Goal: Communication & Community: Answer question/provide support

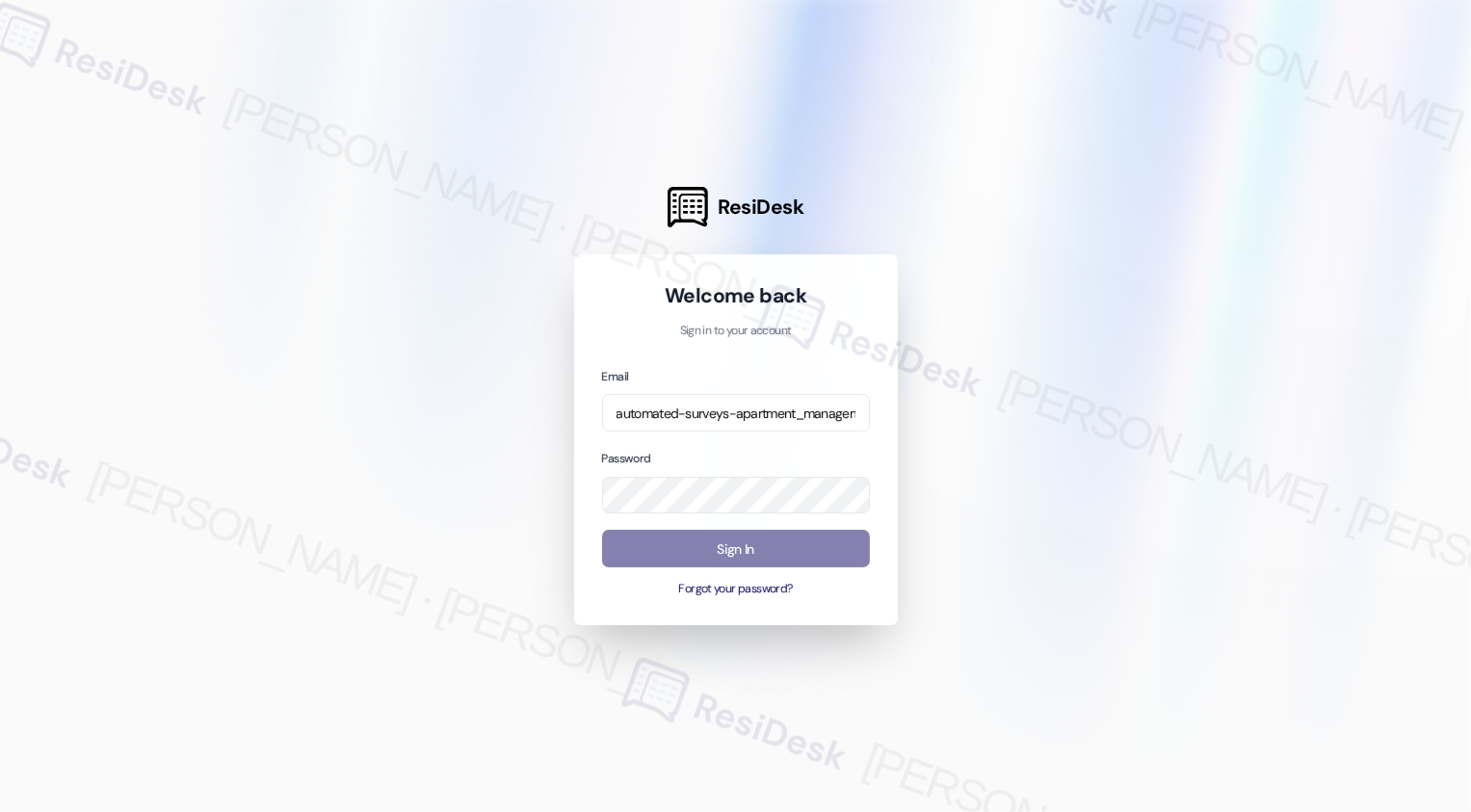
type input "automated-surveys-apartment_management_pros-cecille.tinio@apartment_management_…"
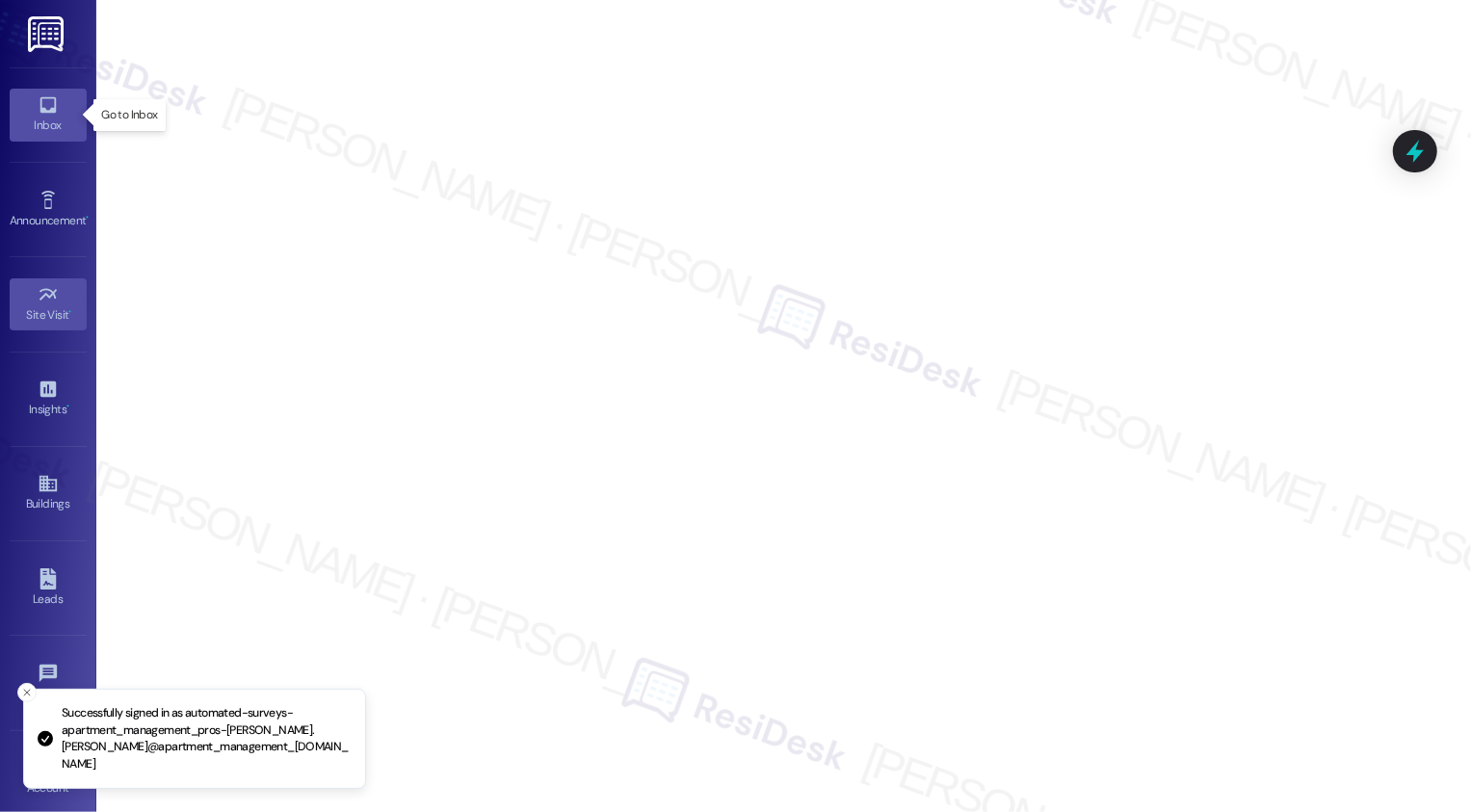
click at [21, 109] on link "Inbox" at bounding box center [48, 114] width 77 height 52
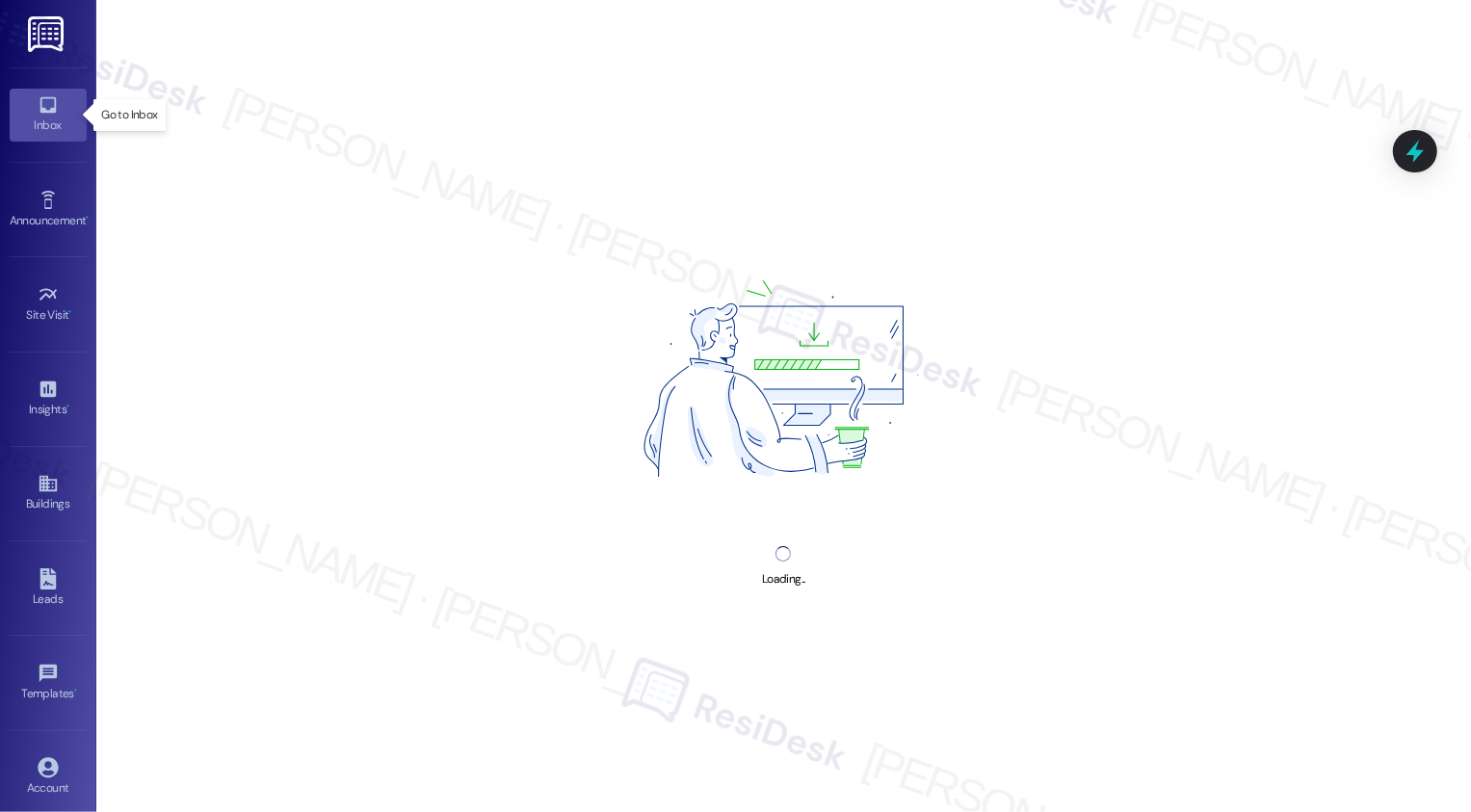
click at [21, 109] on link "Inbox" at bounding box center [48, 114] width 77 height 52
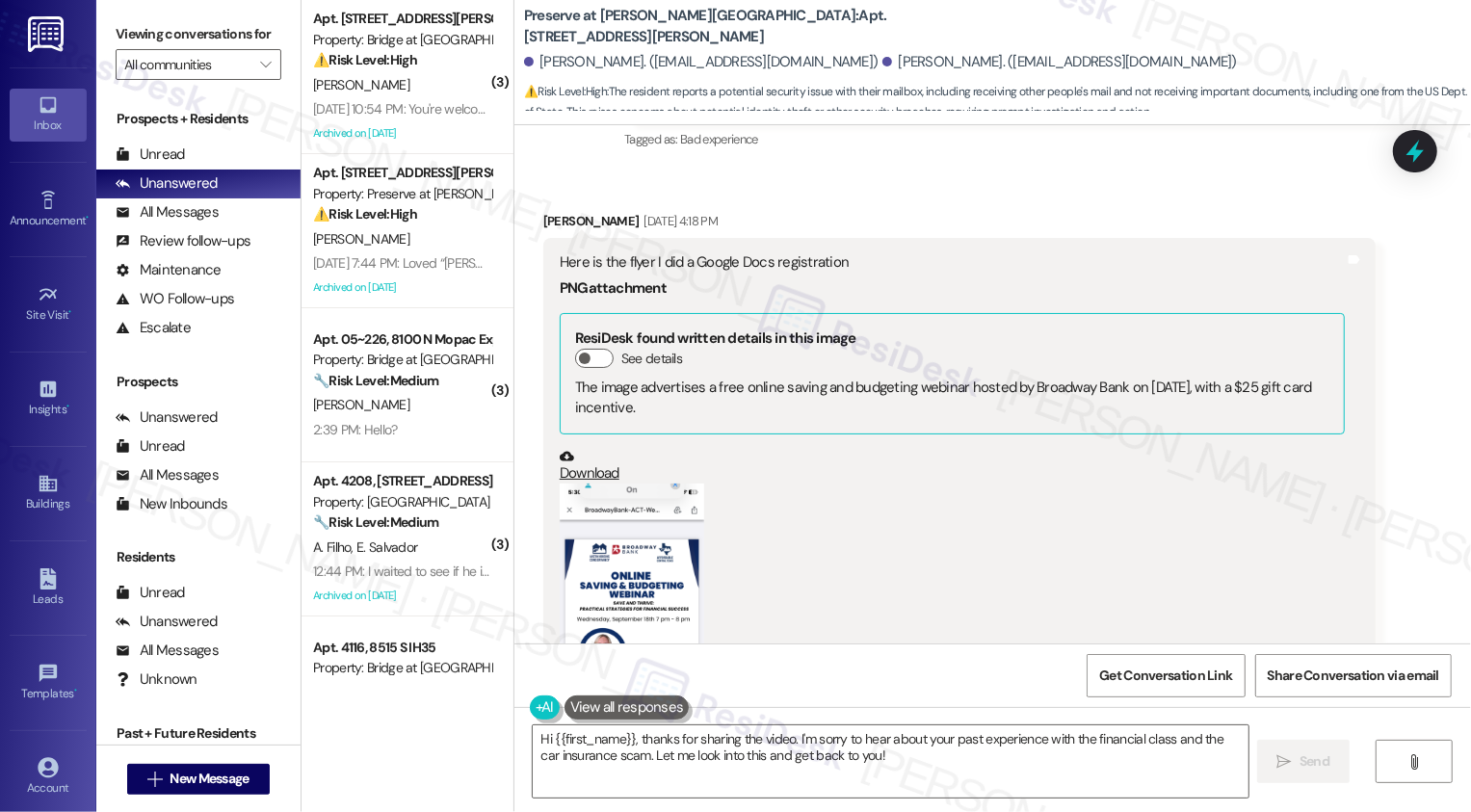
scroll to position [14185, 0]
click at [646, 498] on button "Zoom image" at bounding box center [631, 638] width 144 height 313
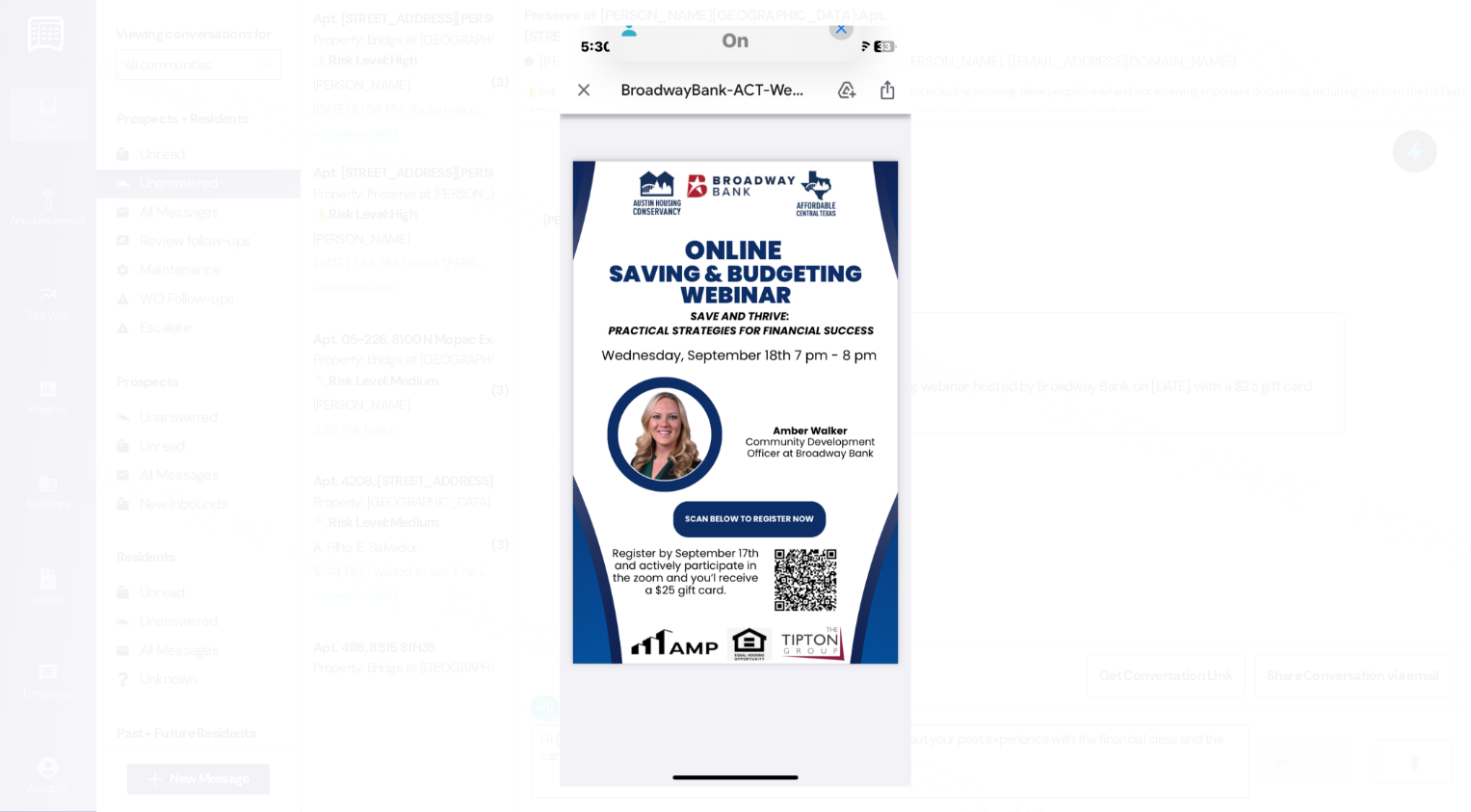
click at [1144, 527] on button "Unzoom image" at bounding box center [735, 406] width 1471 height 812
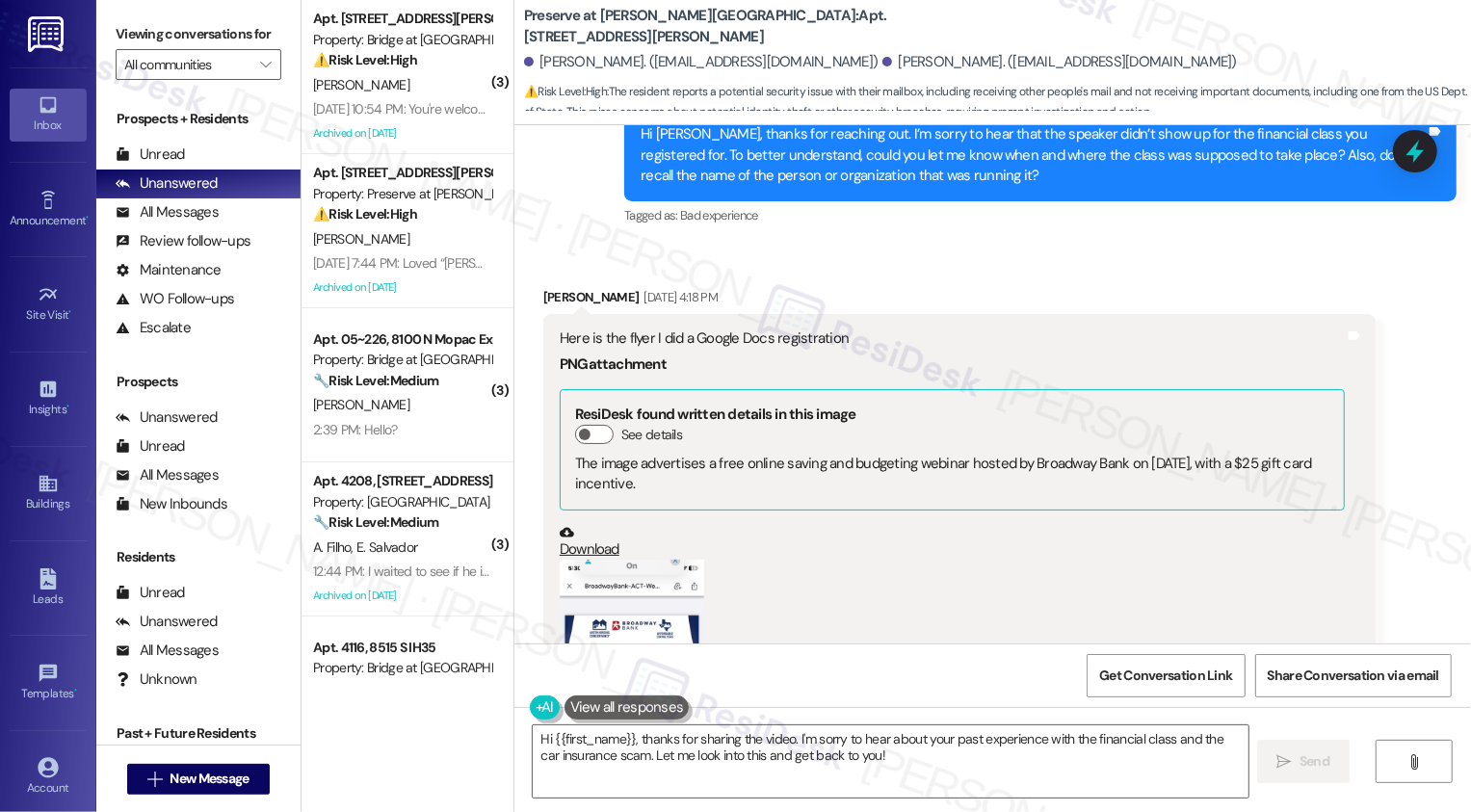
scroll to position [14129, 0]
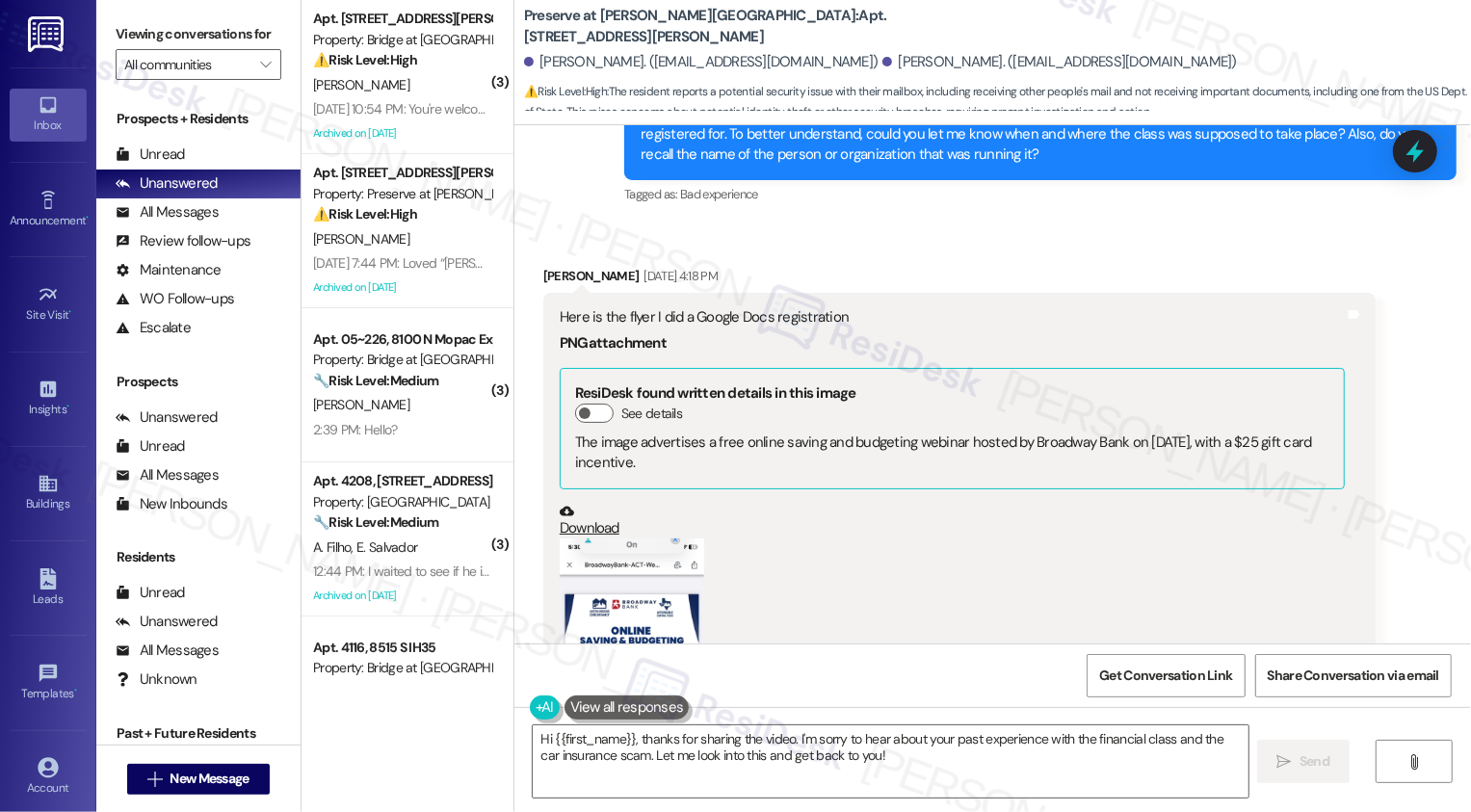
click at [606, 539] on button "Zoom image" at bounding box center [631, 695] width 144 height 313
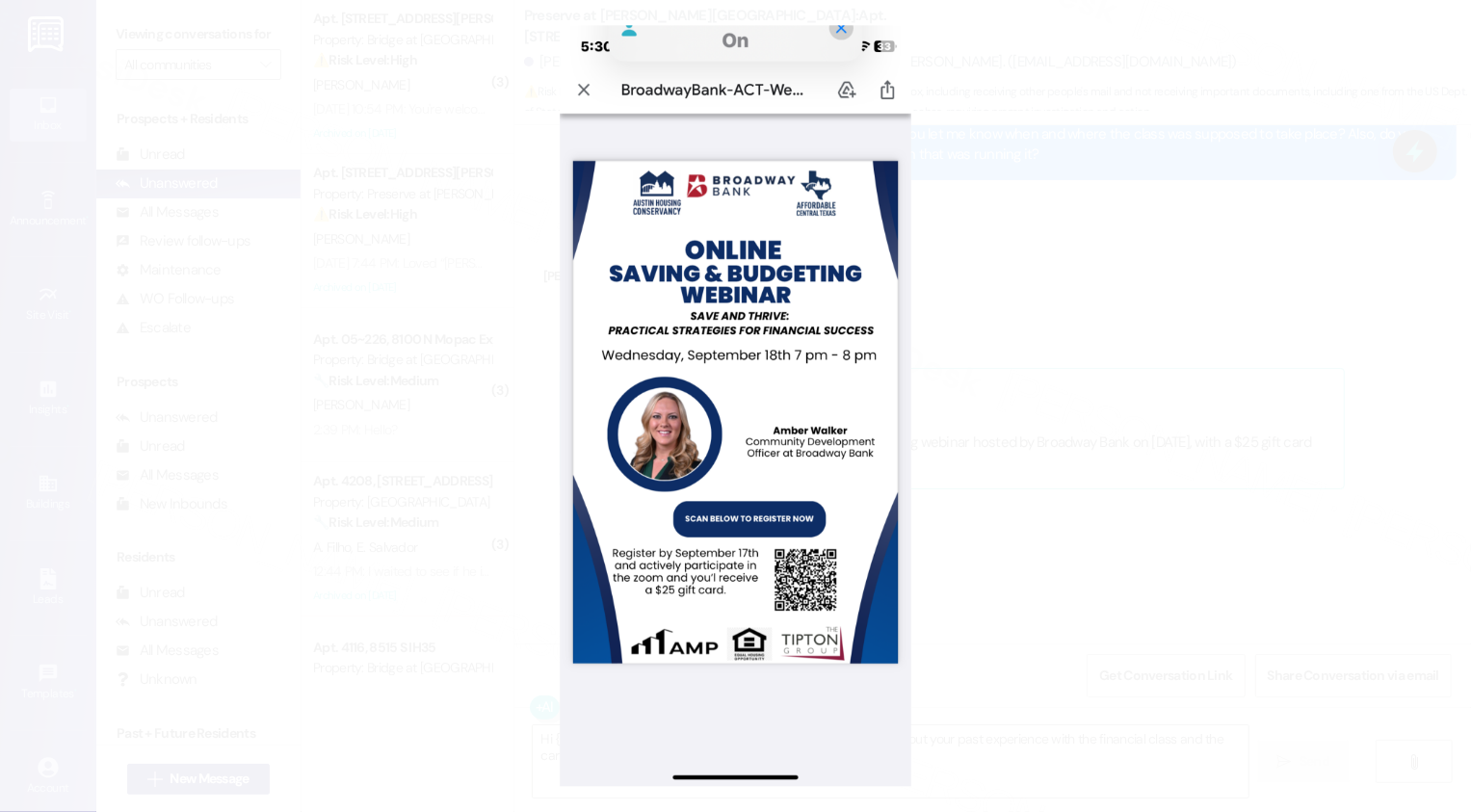
click at [1049, 511] on button "Unzoom image" at bounding box center [735, 406] width 1471 height 812
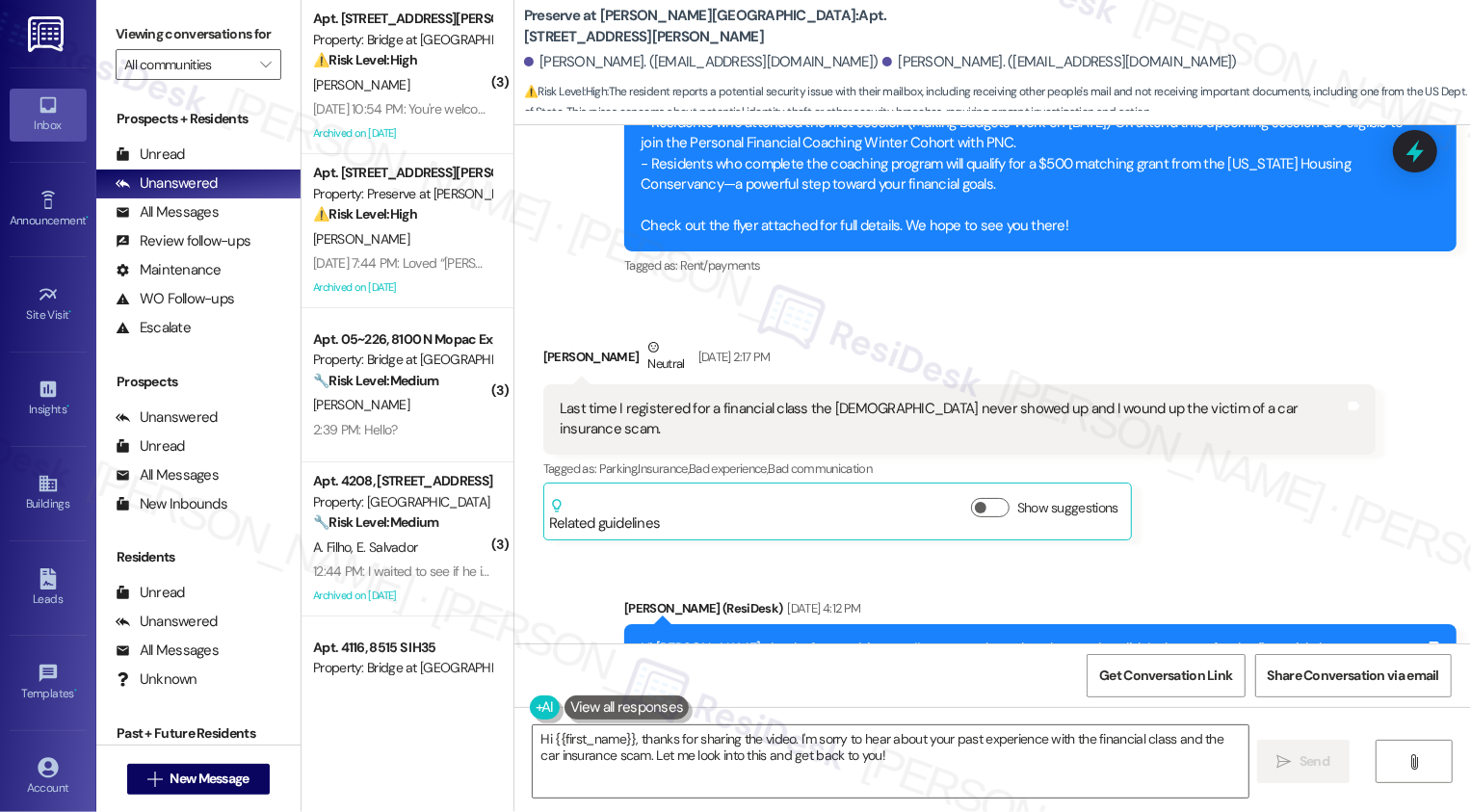
scroll to position [13433, 0]
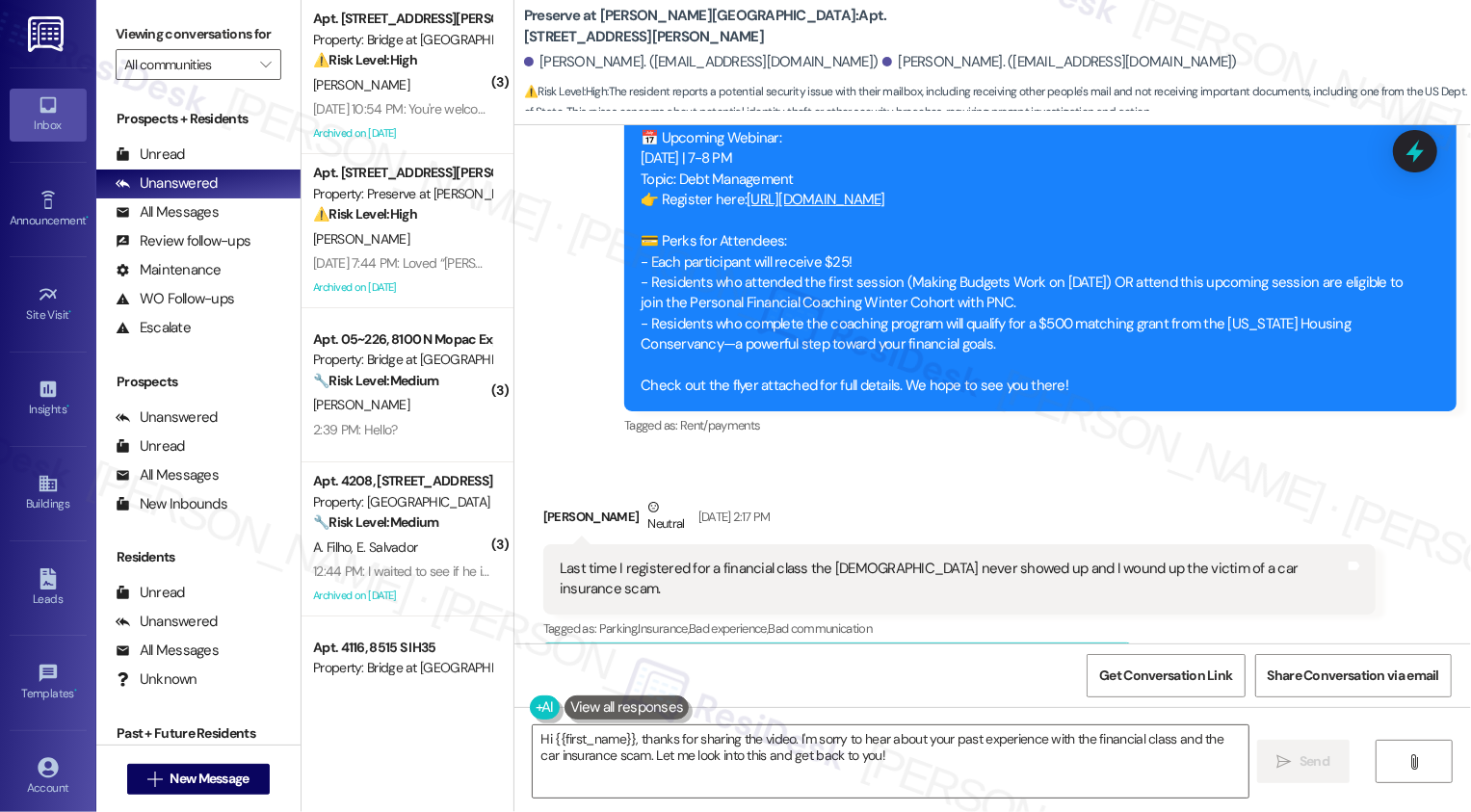
click at [548, 497] on div "[PERSON_NAME] Neutral [DATE] 2:17 PM" at bounding box center [960, 521] width 833 height 47
copy div "[PERSON_NAME]"
click at [688, 750] on textarea "Hi {{first_name}}, thanks for sharing the video. I'm sorry to hear about your p…" at bounding box center [890, 761] width 715 height 72
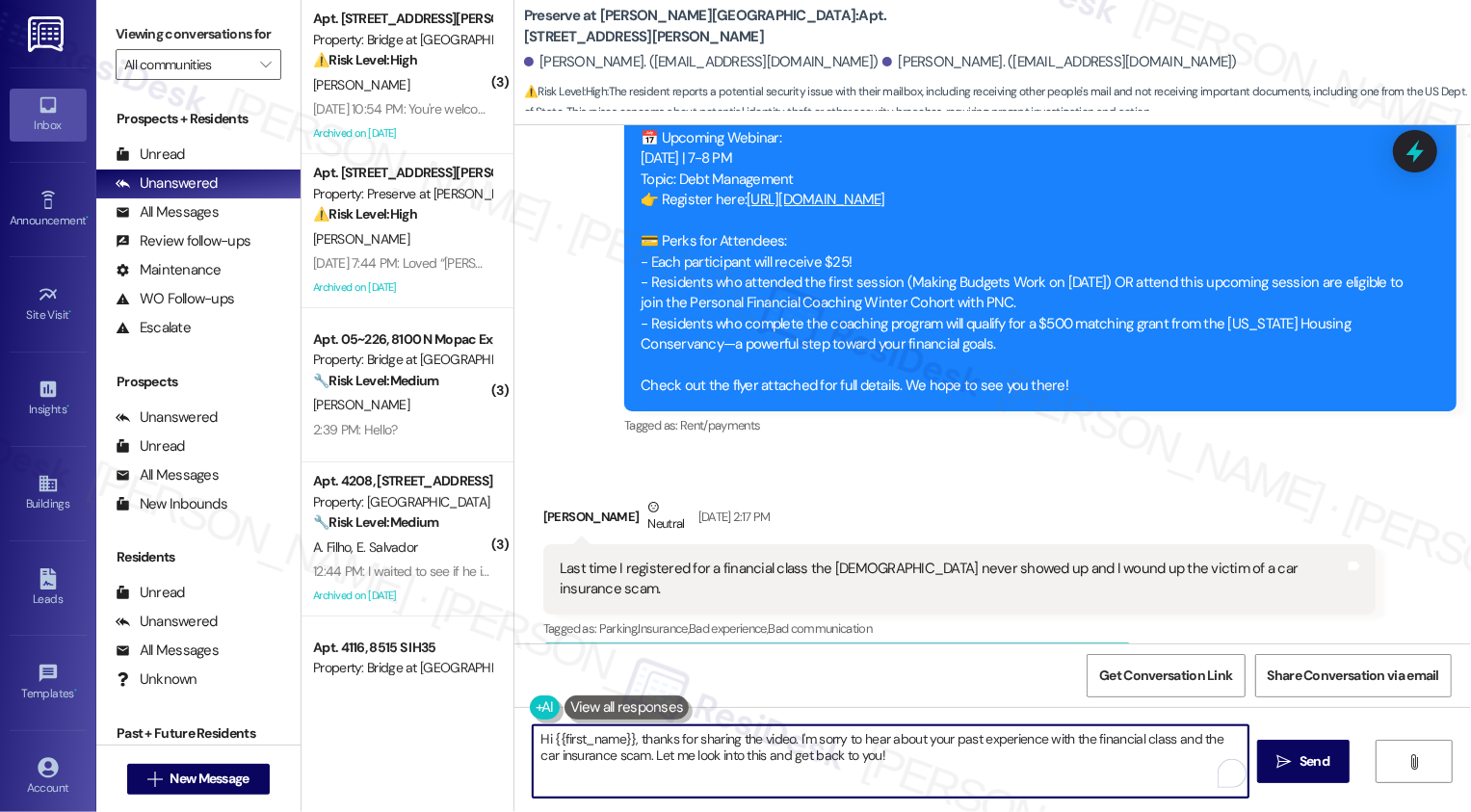
click at [626, 740] on textarea "Hi {{first_name}}, thanks for sharing the video. I'm sorry to hear about your p…" at bounding box center [890, 761] width 715 height 72
click at [607, 741] on textarea "Hi {{first_name}}, thanks for sharing the video. I'm sorry to hear about your p…" at bounding box center [890, 761] width 715 height 72
paste textarea "[PERSON_NAME]"
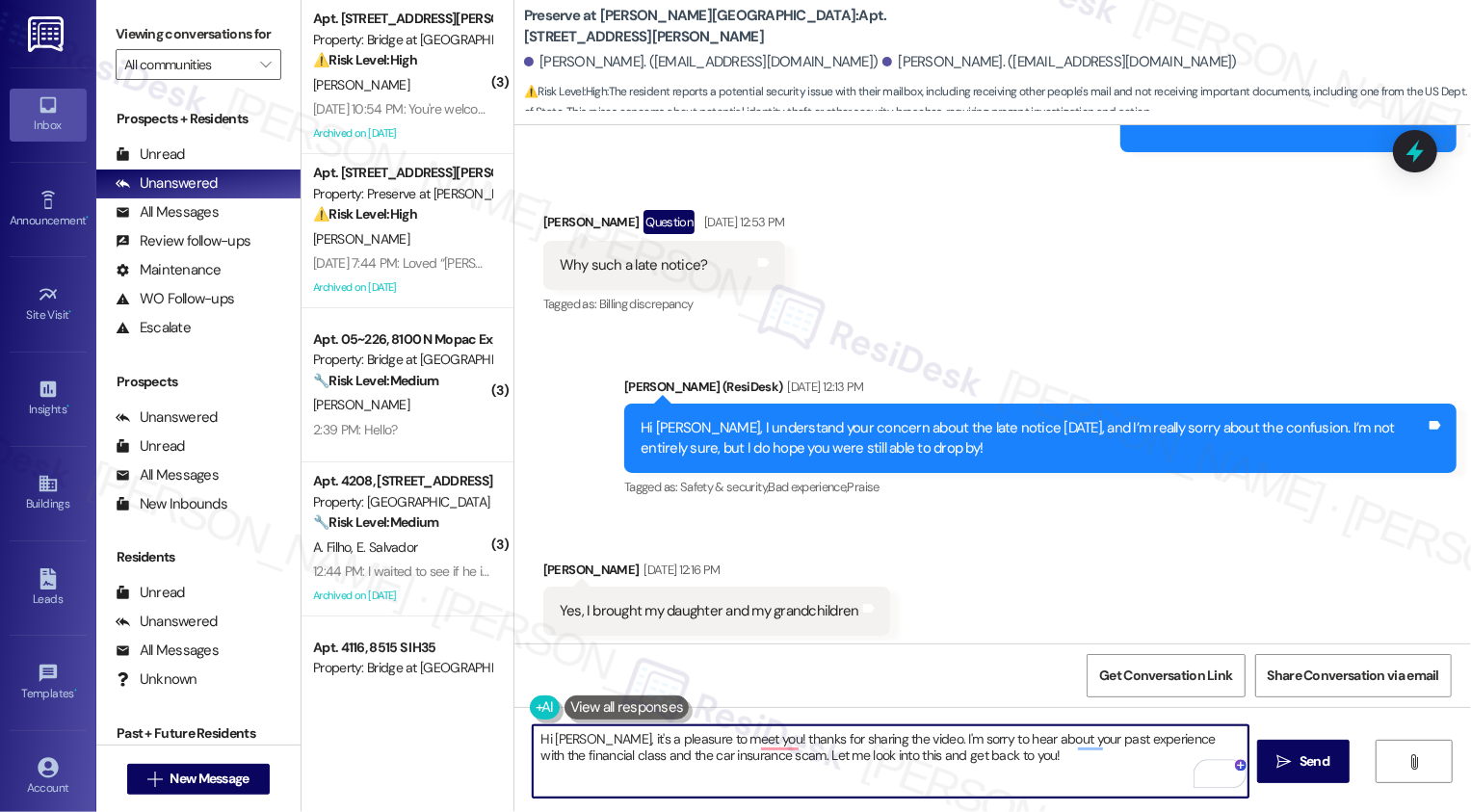
scroll to position [6283, 0]
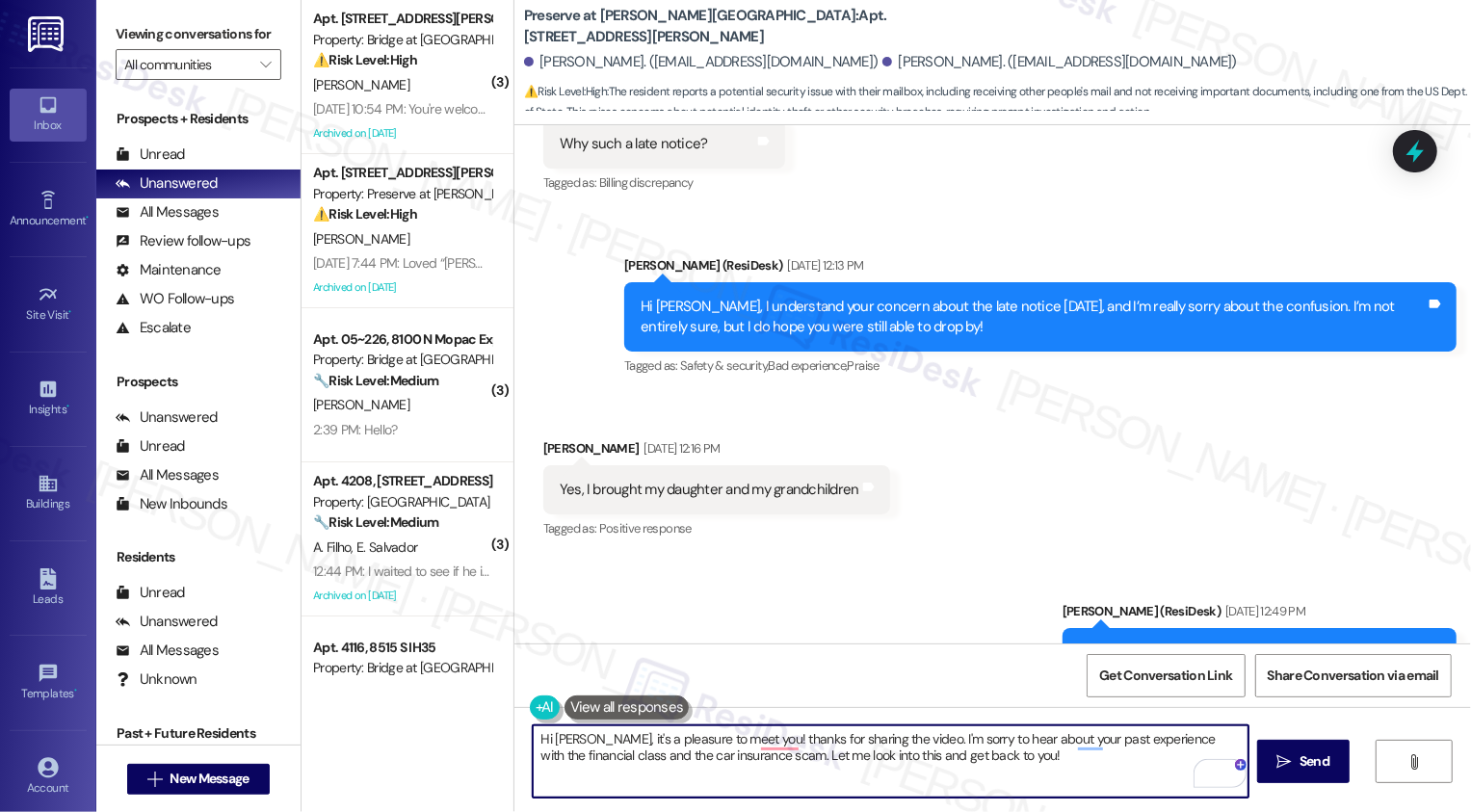
click at [705, 735] on textarea "Hi [PERSON_NAME], it's a pleasure to meet you! thanks for sharing the video. I'…" at bounding box center [890, 761] width 715 height 72
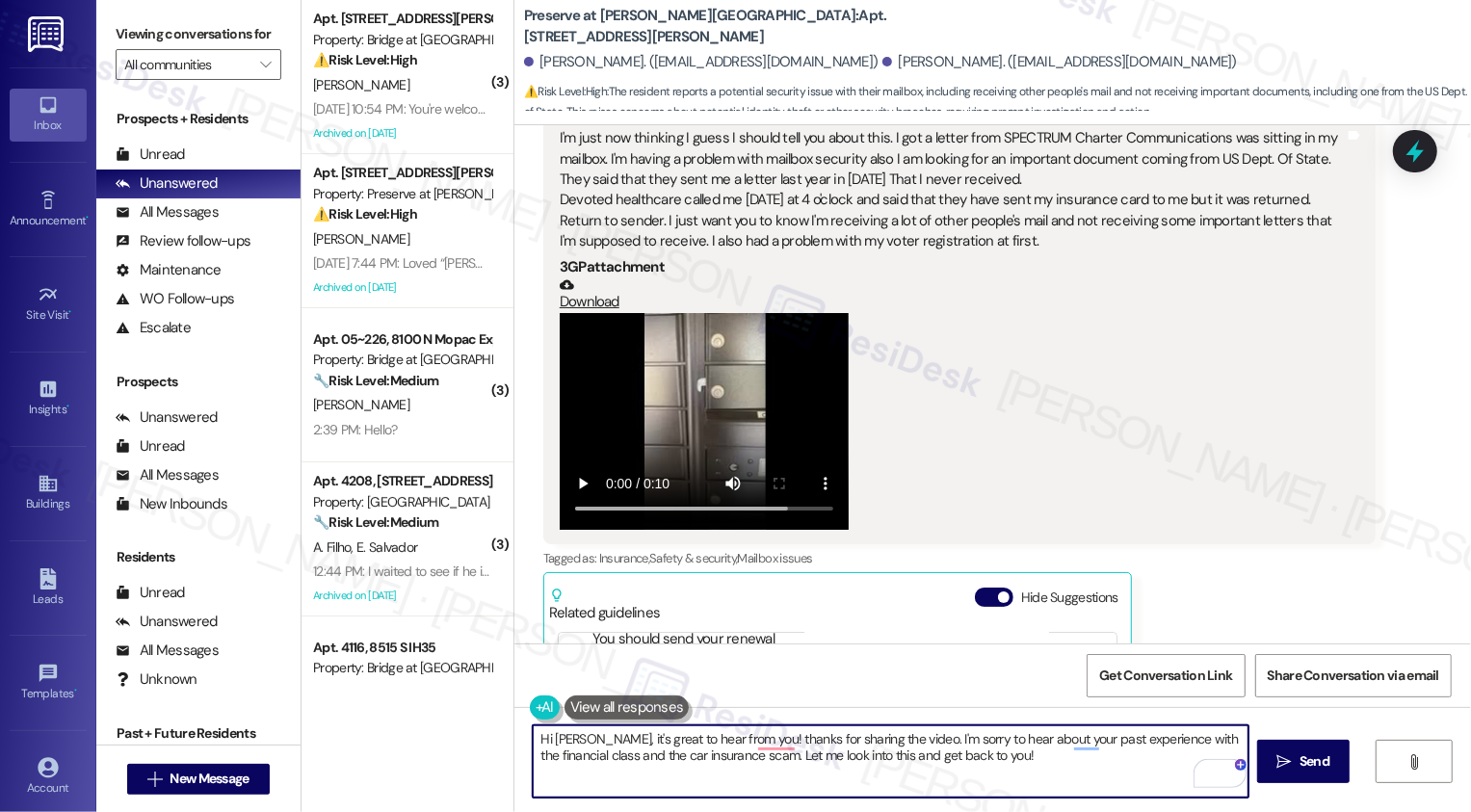
scroll to position [168, 0]
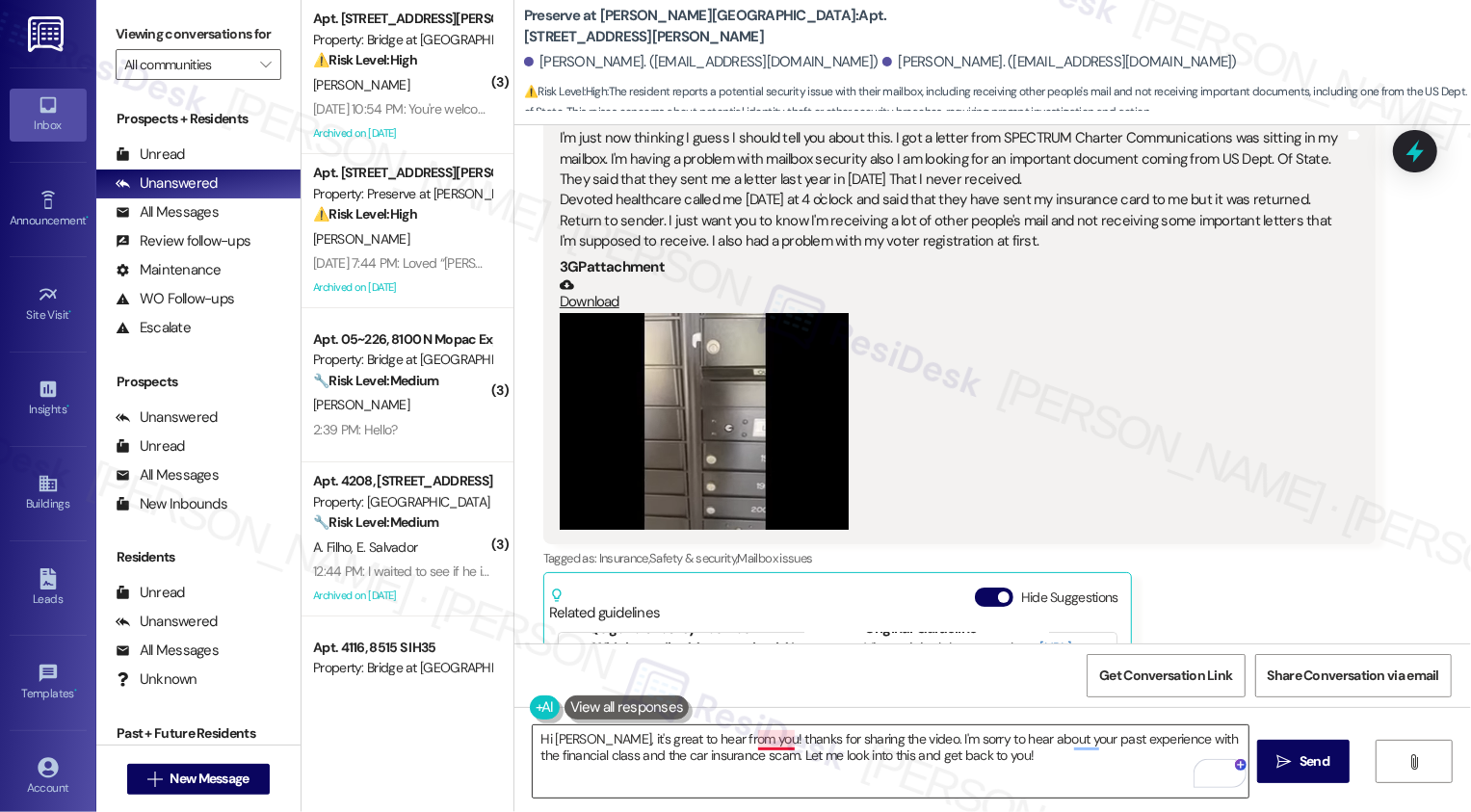
click at [763, 738] on textarea "Hi [PERSON_NAME], it's great to hear from you! thanks for sharing the video. I'…" at bounding box center [890, 761] width 715 height 72
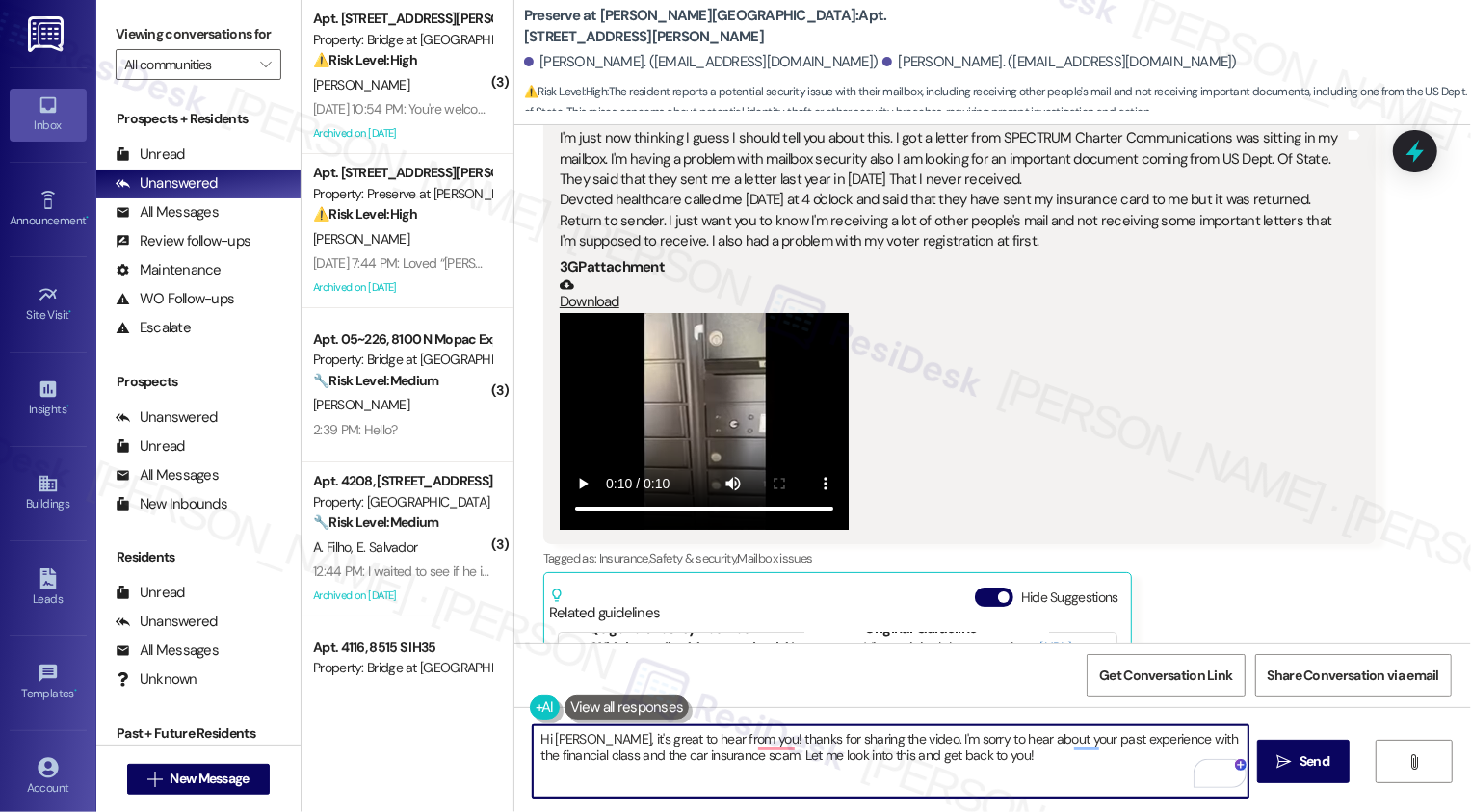
click at [888, 745] on textarea "Hi [PERSON_NAME], it's great to hear from you! thanks for sharing the video. I'…" at bounding box center [890, 761] width 715 height 72
drag, startPoint x: 625, startPoint y: 755, endPoint x: 944, endPoint y: 777, distance: 319.8
click at [944, 781] on textarea "Hi [PERSON_NAME], it's great to hear from you! I'm sorry to hear about your pas…" at bounding box center [890, 761] width 715 height 72
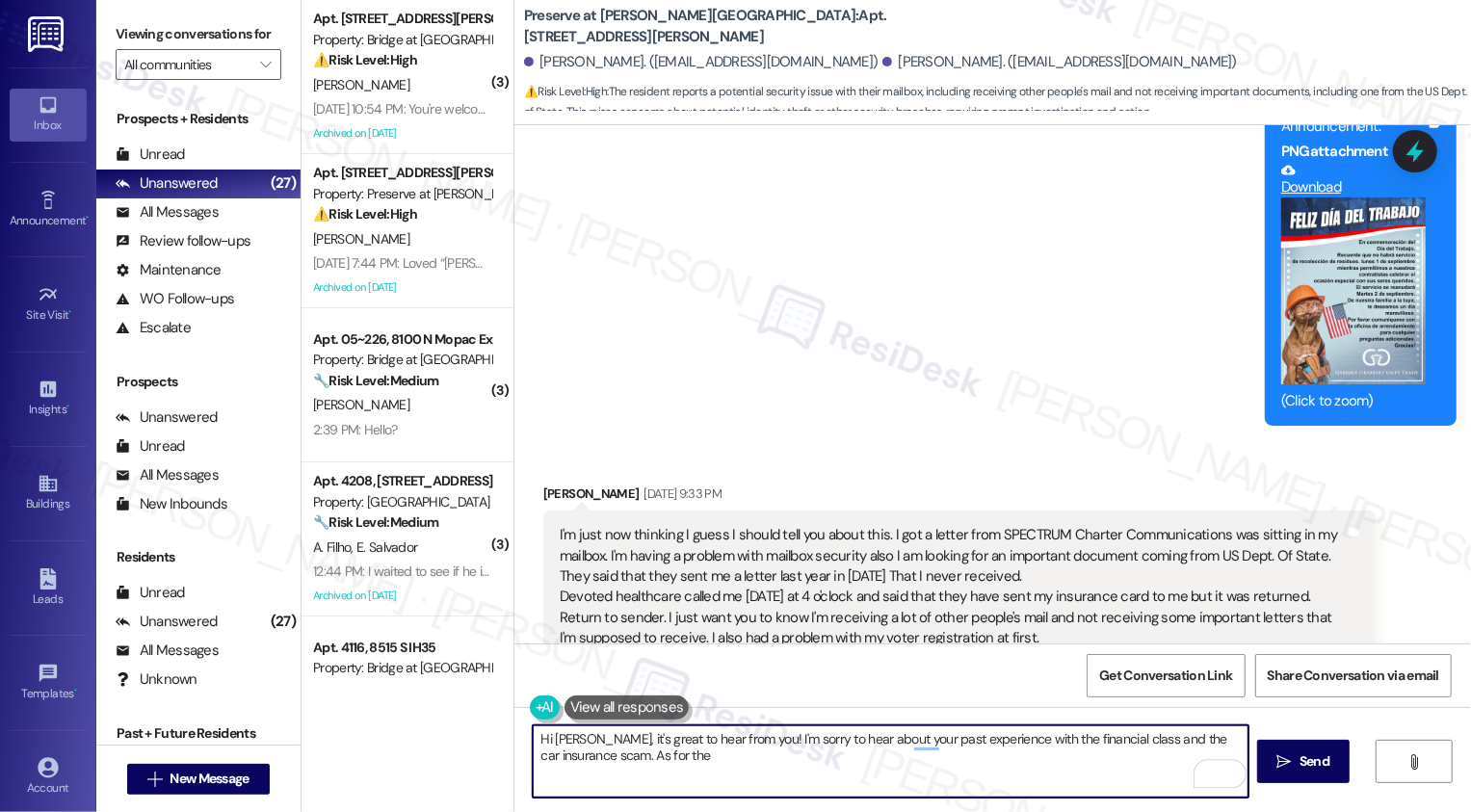
scroll to position [15640, 0]
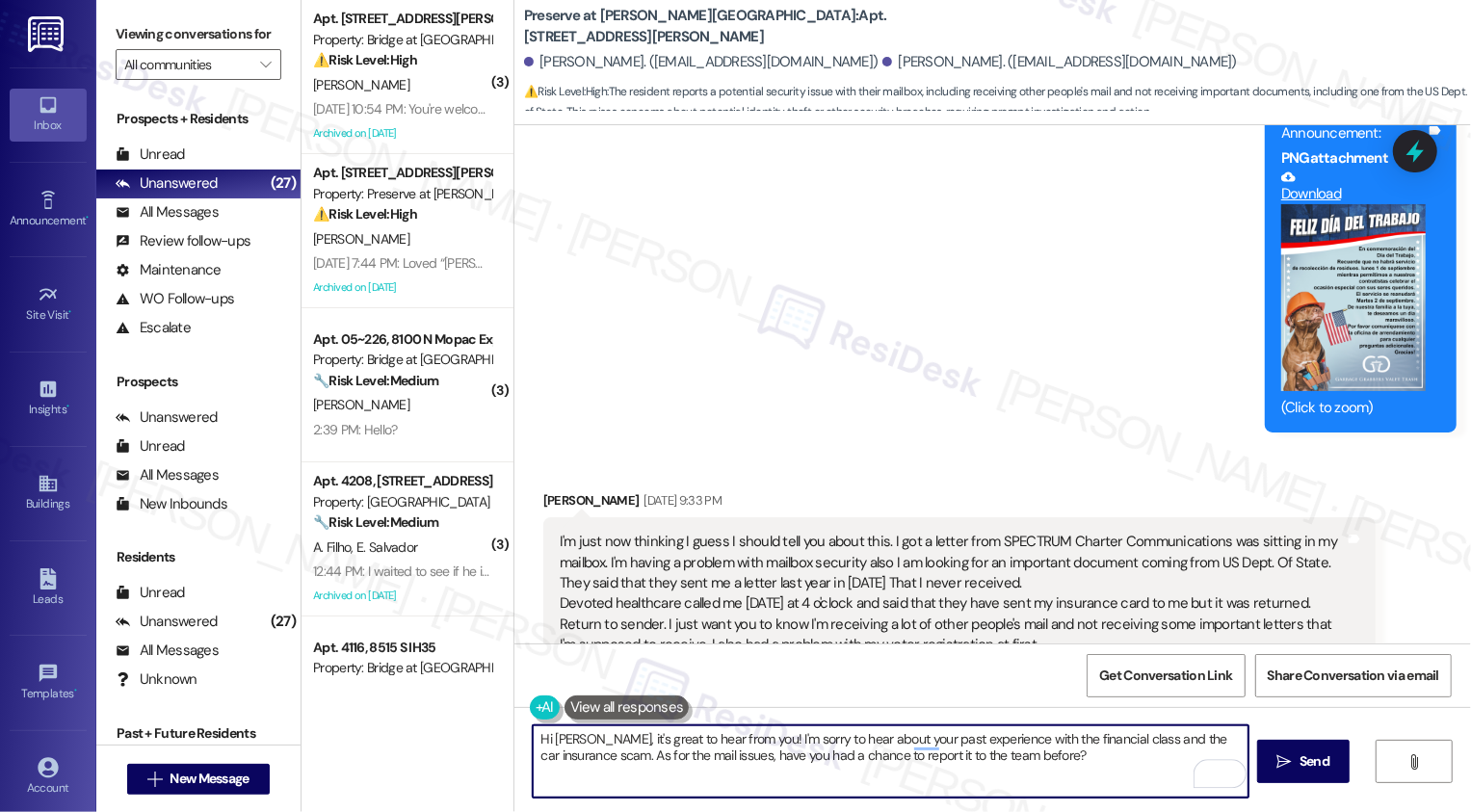
click at [935, 753] on textarea "Hi [PERSON_NAME], it's great to hear from you! I'm sorry to hear about your pas…" at bounding box center [890, 761] width 715 height 72
click at [1198, 772] on div "Rewrite with Grammarly" at bounding box center [1208, 774] width 21 height 22
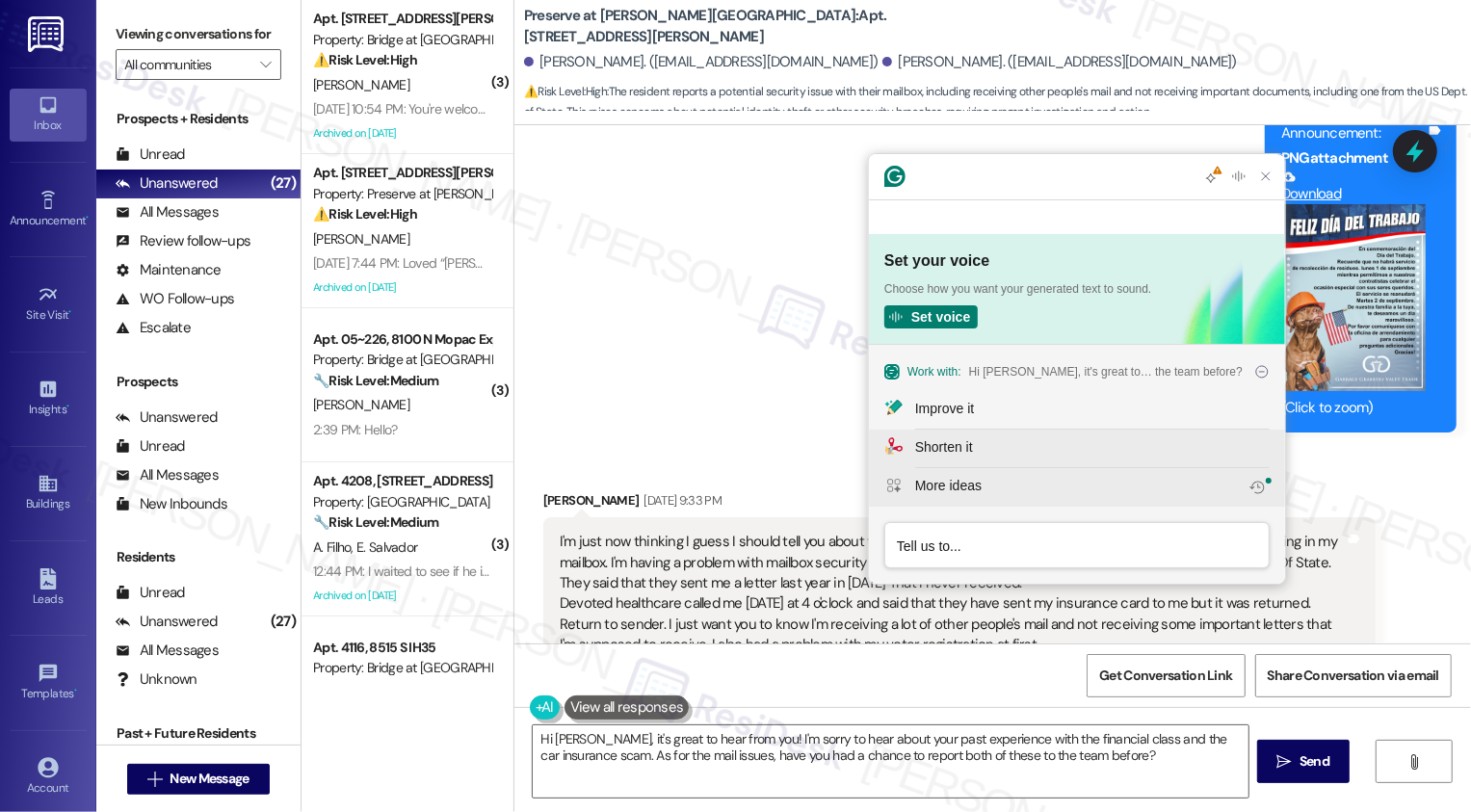
scroll to position [0, 0]
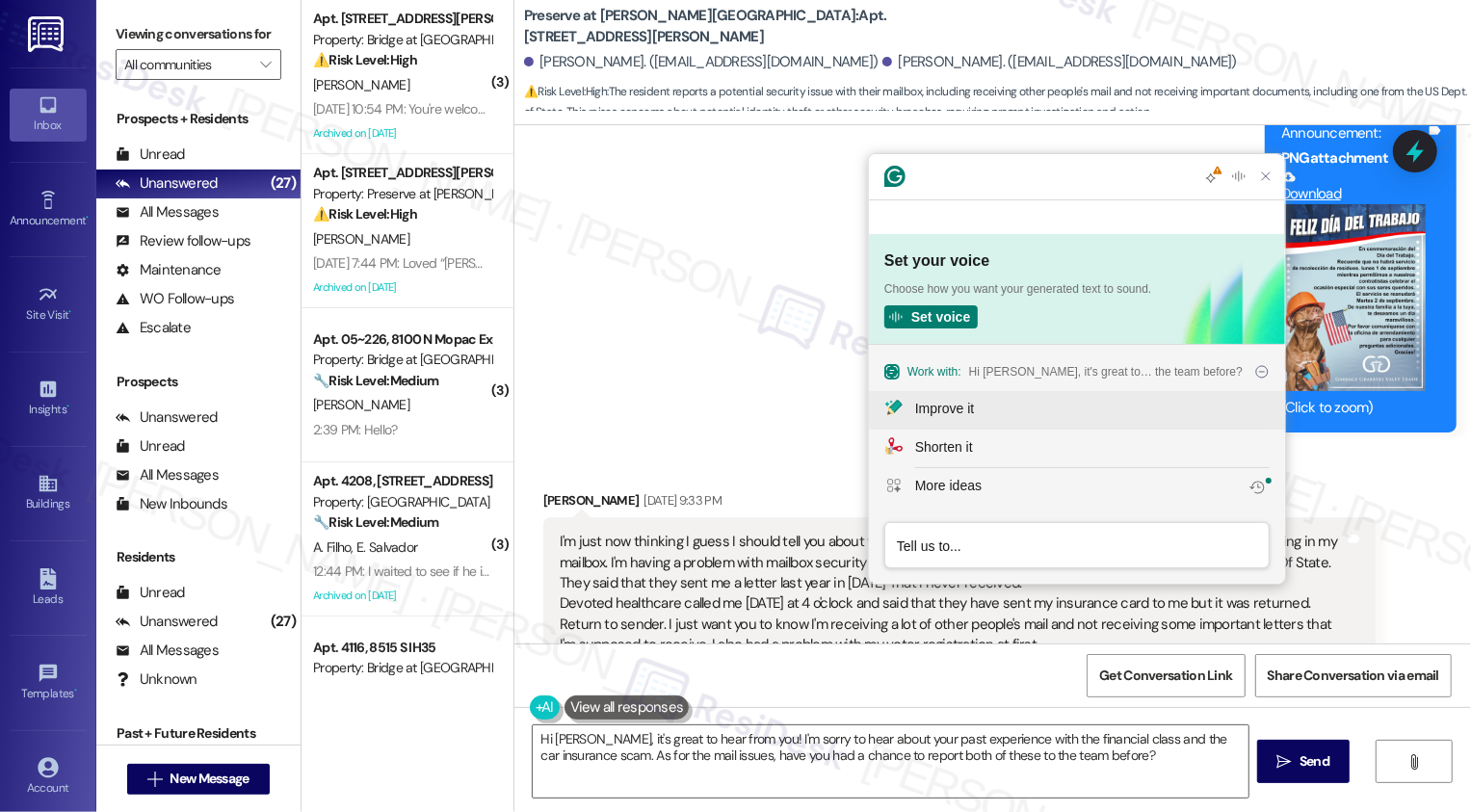
click at [979, 419] on div "Improve it" at bounding box center [1091, 408] width 354 height 21
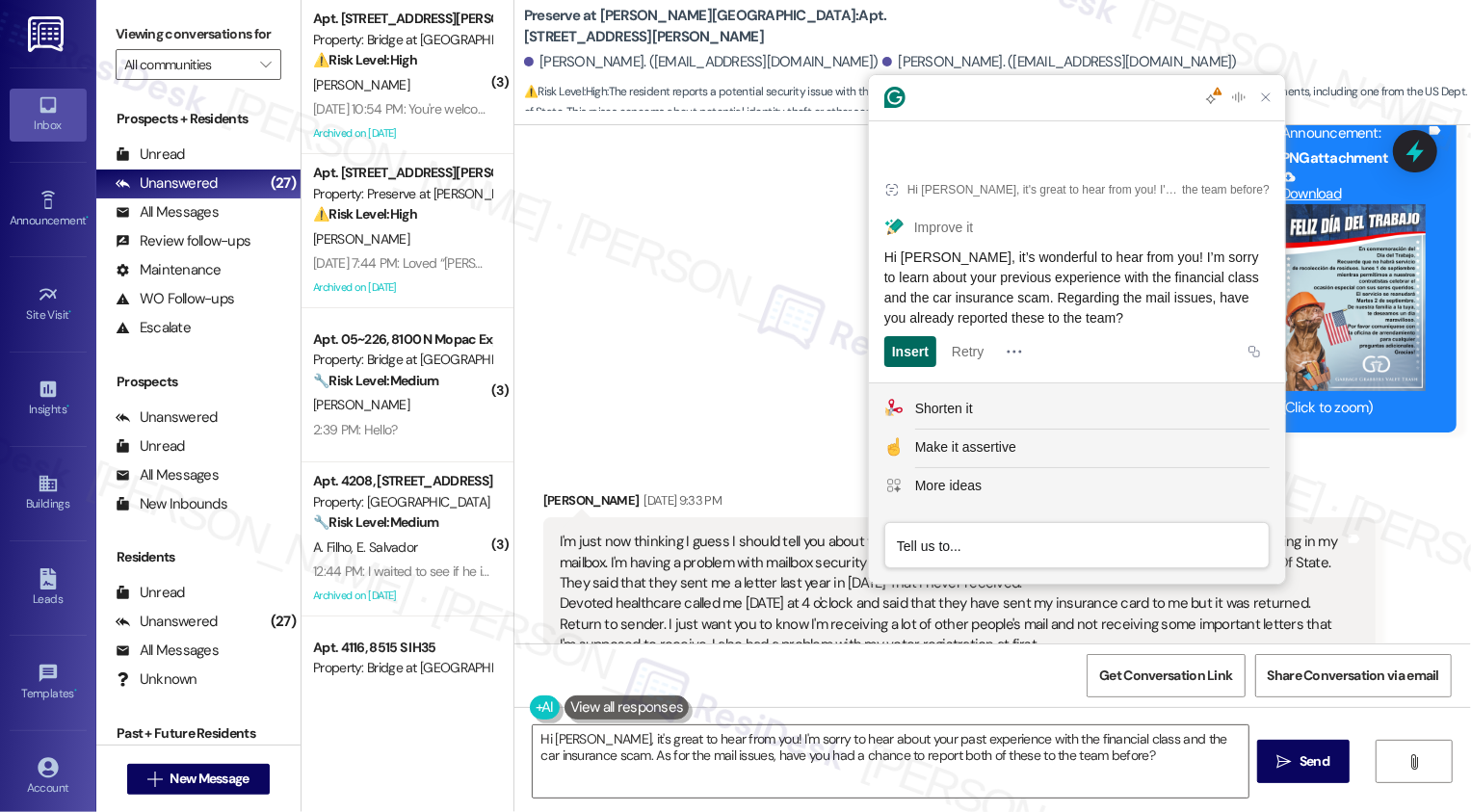
click at [900, 352] on div "Insert" at bounding box center [910, 351] width 37 height 31
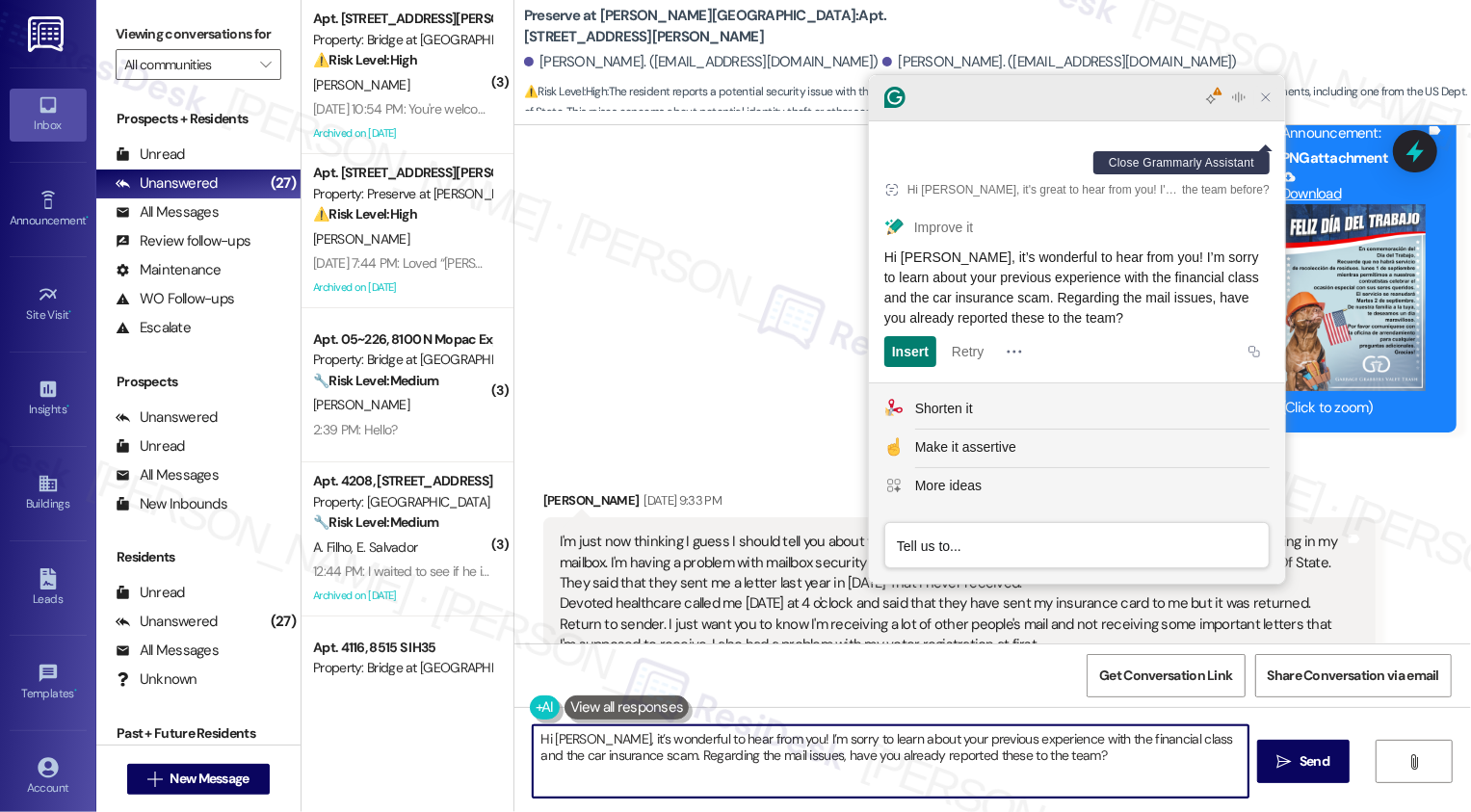
click at [1273, 105] on icon "Close Grammarly Assistant" at bounding box center [1266, 98] width 16 height 16
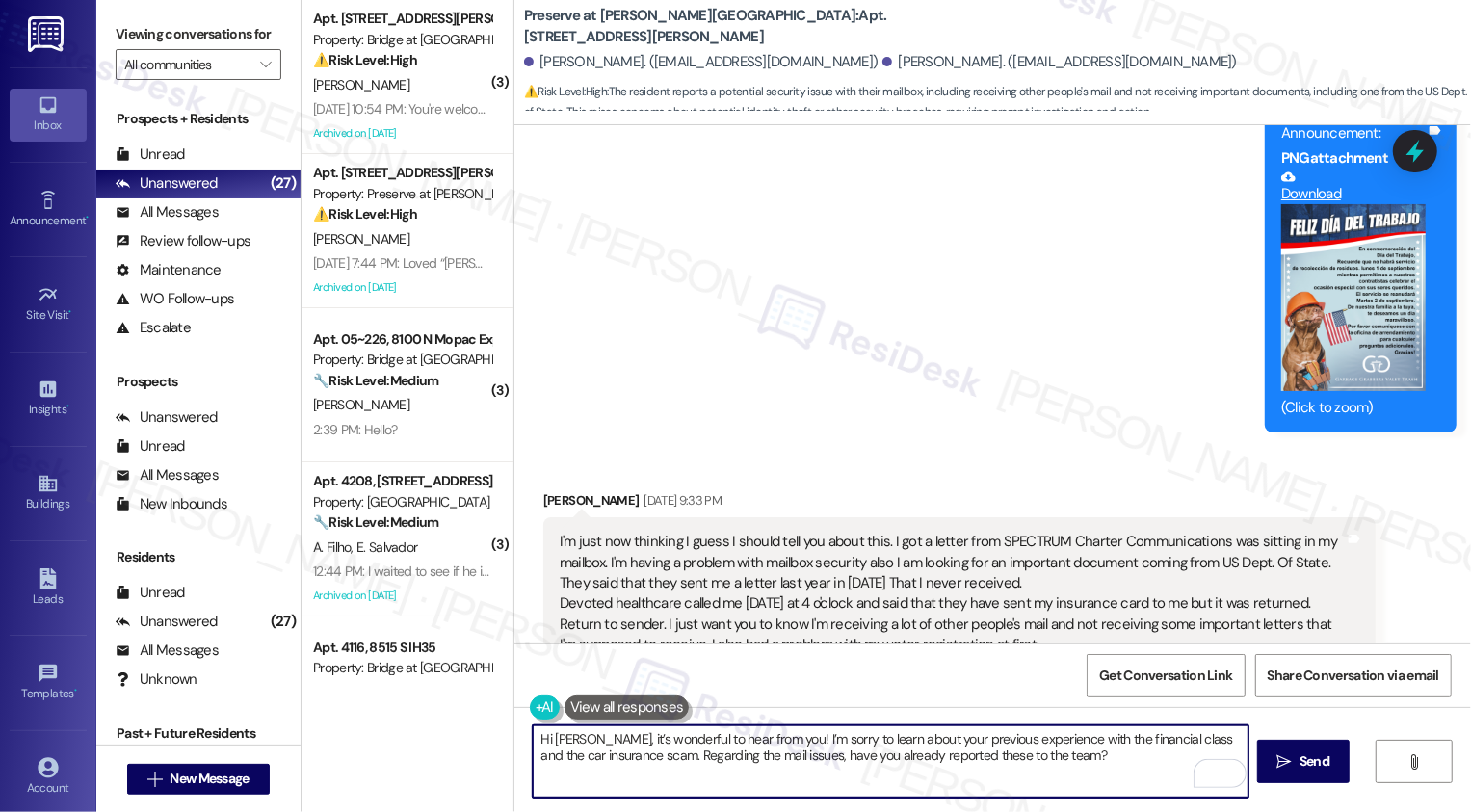
click at [584, 742] on textarea "Hi [PERSON_NAME], it’s wonderful to hear from you! I’m sorry to learn about you…" at bounding box center [890, 761] width 715 height 72
click at [812, 772] on textarea "Hi [PERSON_NAME], it’s wonderful to hear from you! I’m sorry to learn about you…" at bounding box center [890, 761] width 715 height 72
click at [1036, 759] on textarea "Hi [PERSON_NAME], it’s wonderful to hear from you! I’m sorry to learn about you…" at bounding box center [890, 761] width 715 height 72
type textarea "Hi [PERSON_NAME], it’s wonderful to hear from you! I’m sorry to learn about you…"
